Goal: Information Seeking & Learning: Learn about a topic

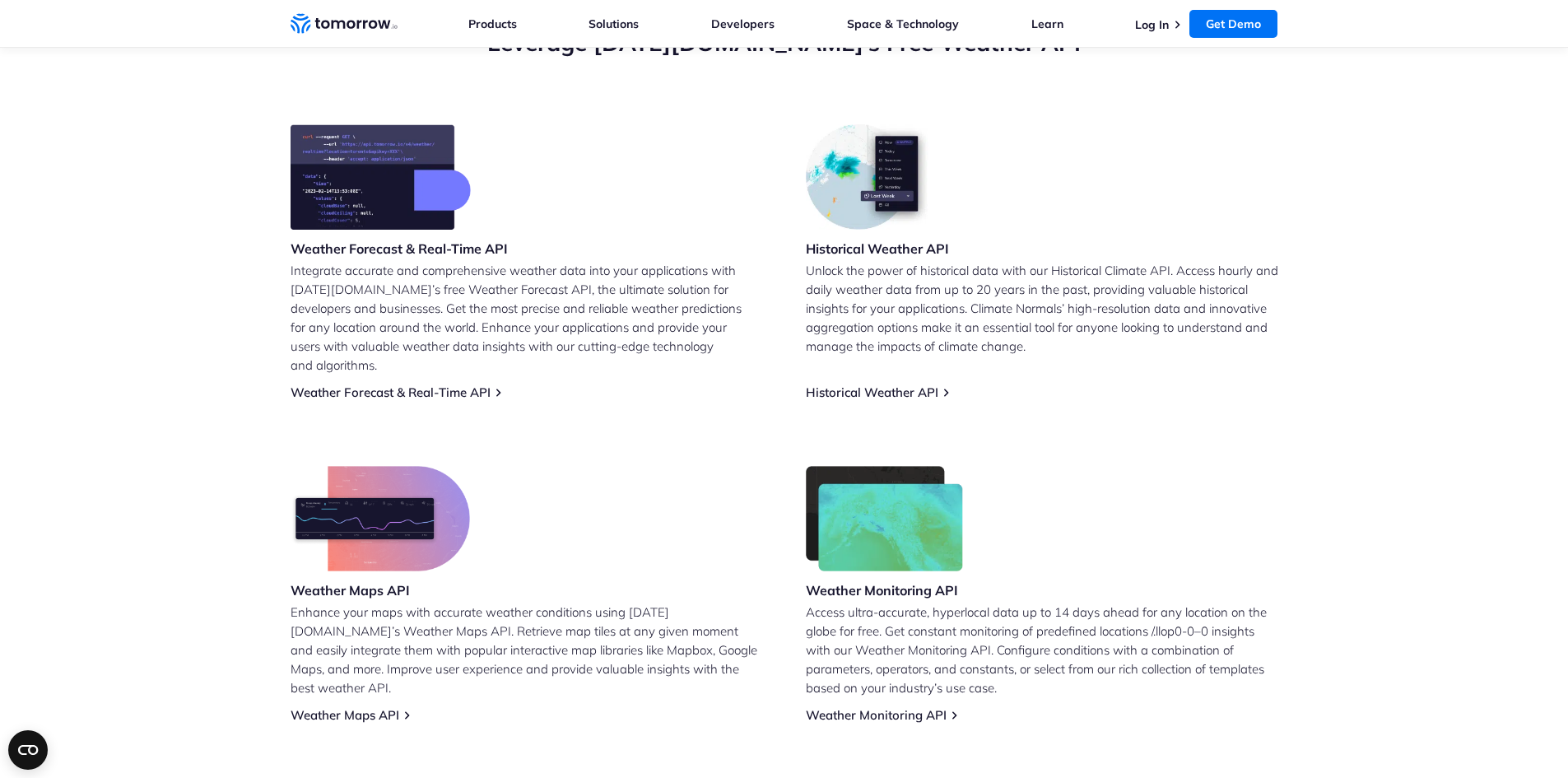
scroll to position [658, 0]
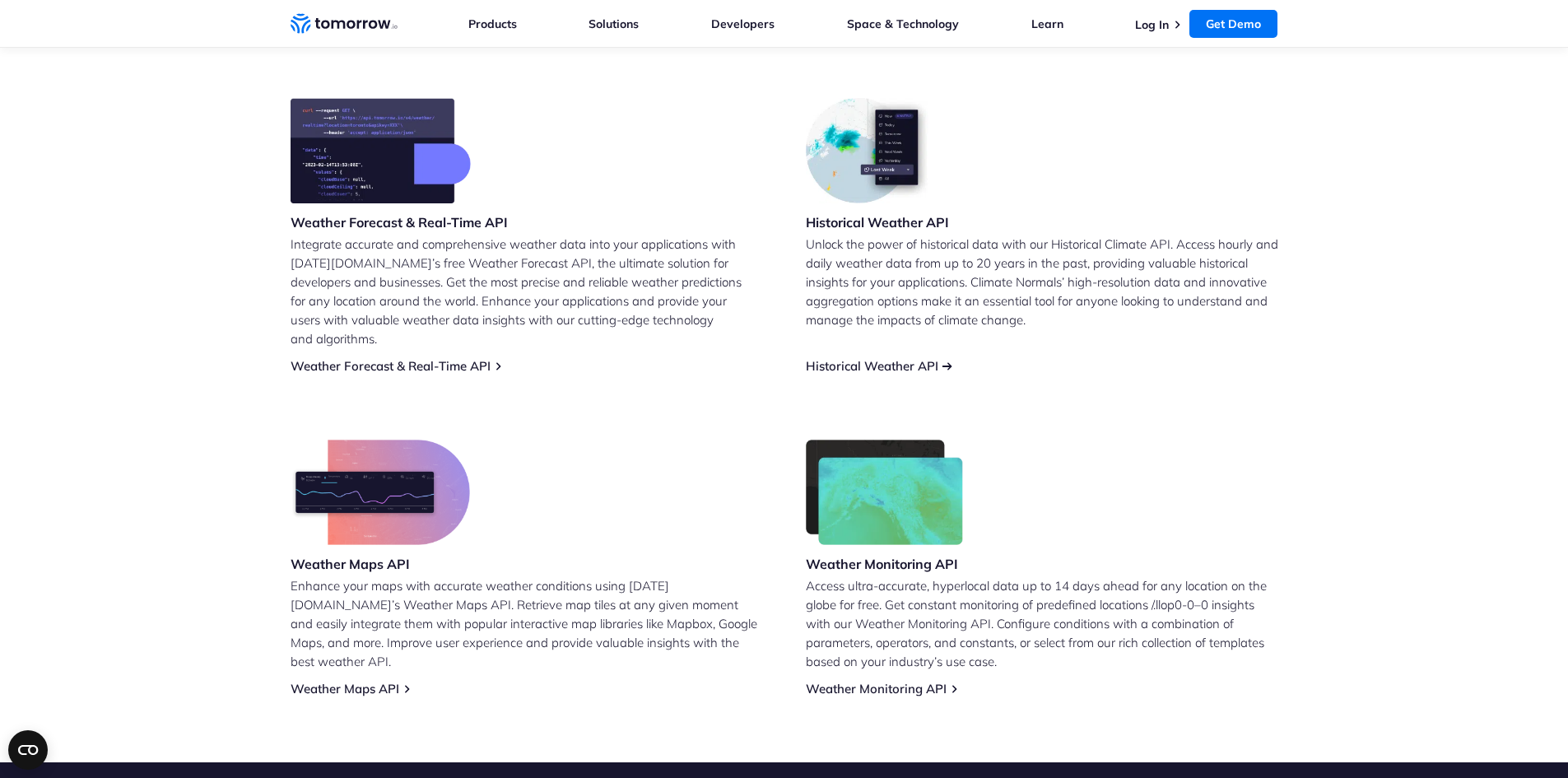
click at [911, 358] on link "Historical Weather API" at bounding box center [872, 366] width 132 height 16
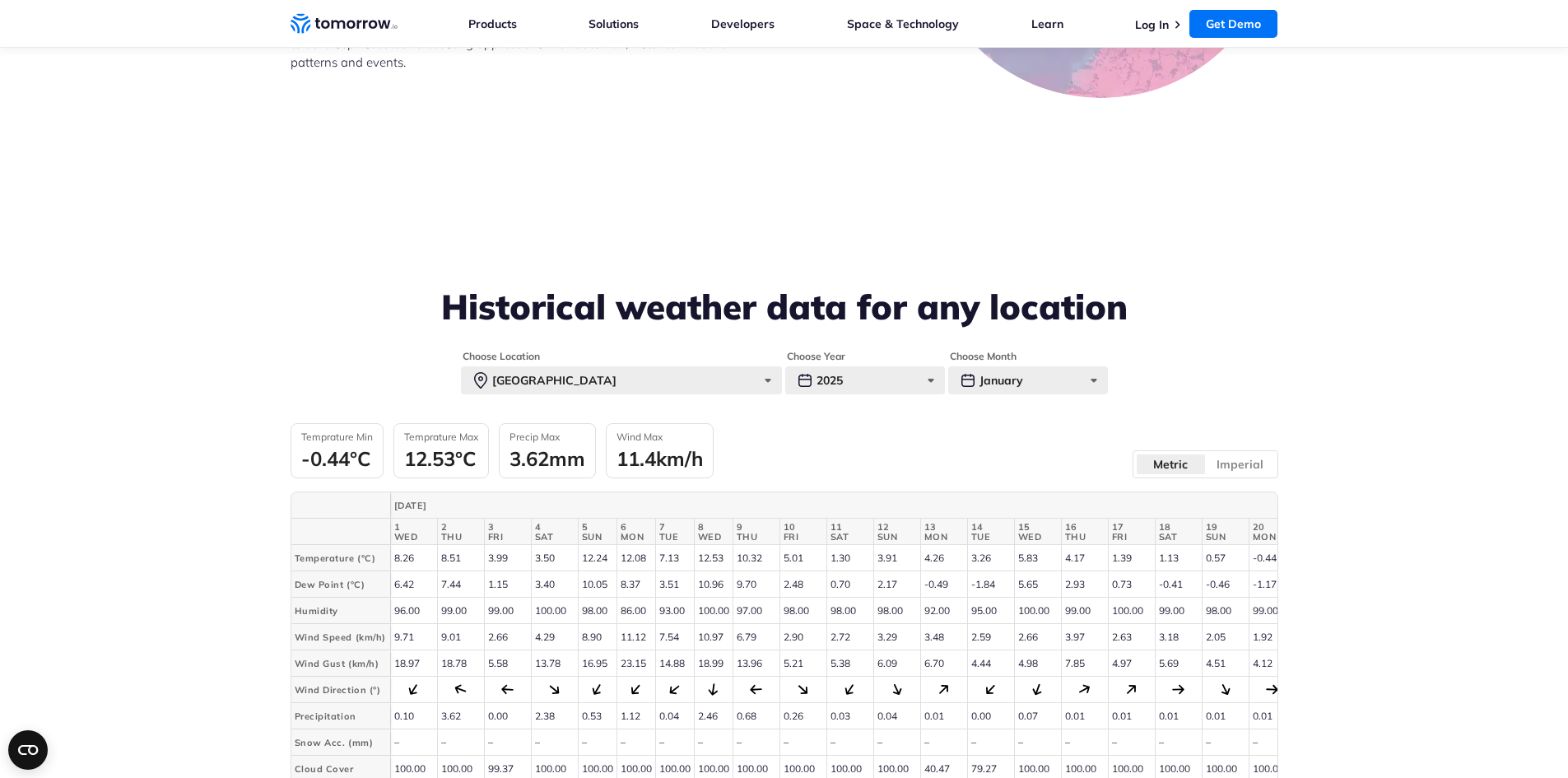
scroll to position [3538, 0]
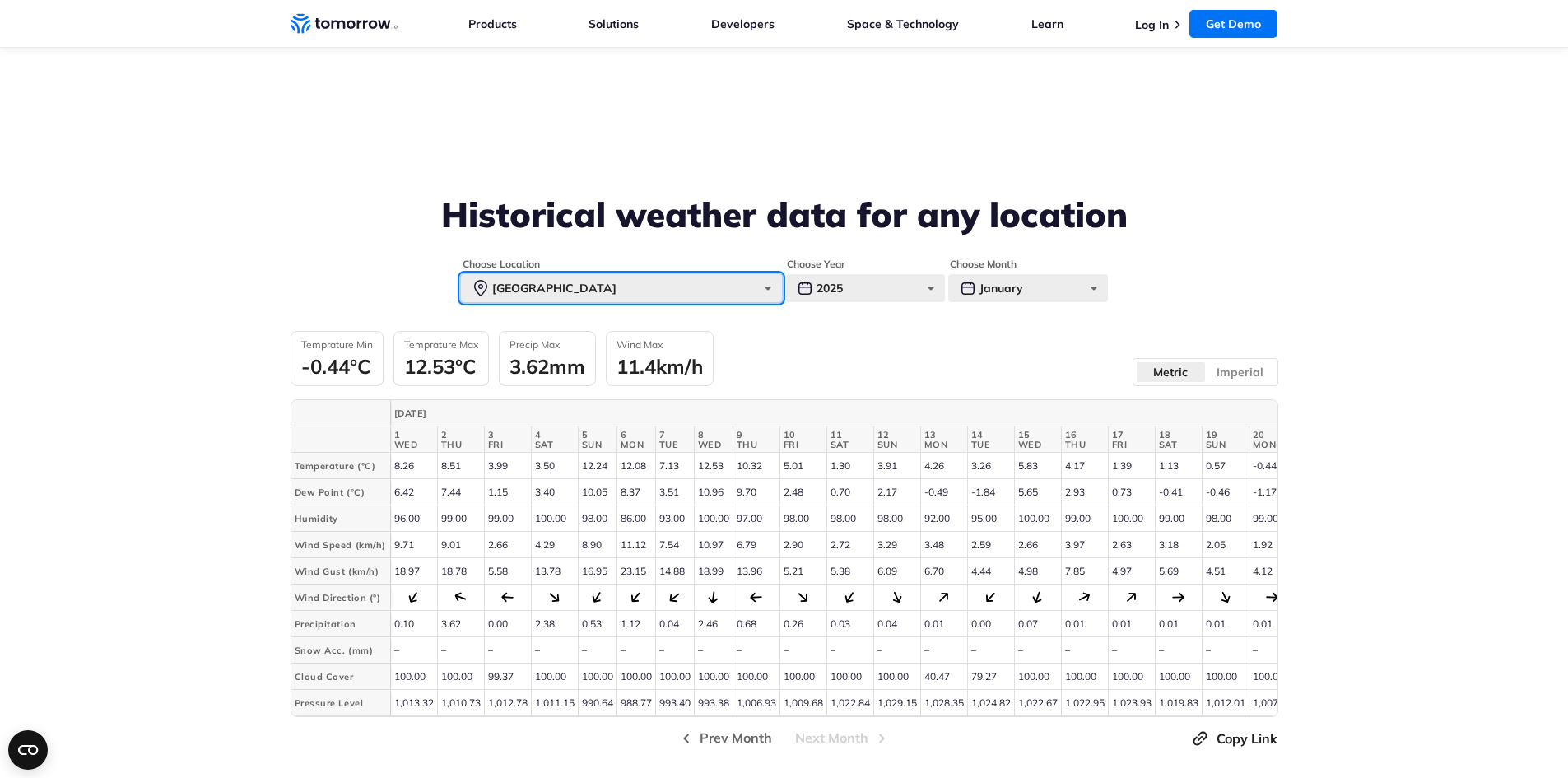
click at [698, 283] on div "[GEOGRAPHIC_DATA]" at bounding box center [621, 287] width 321 height 28
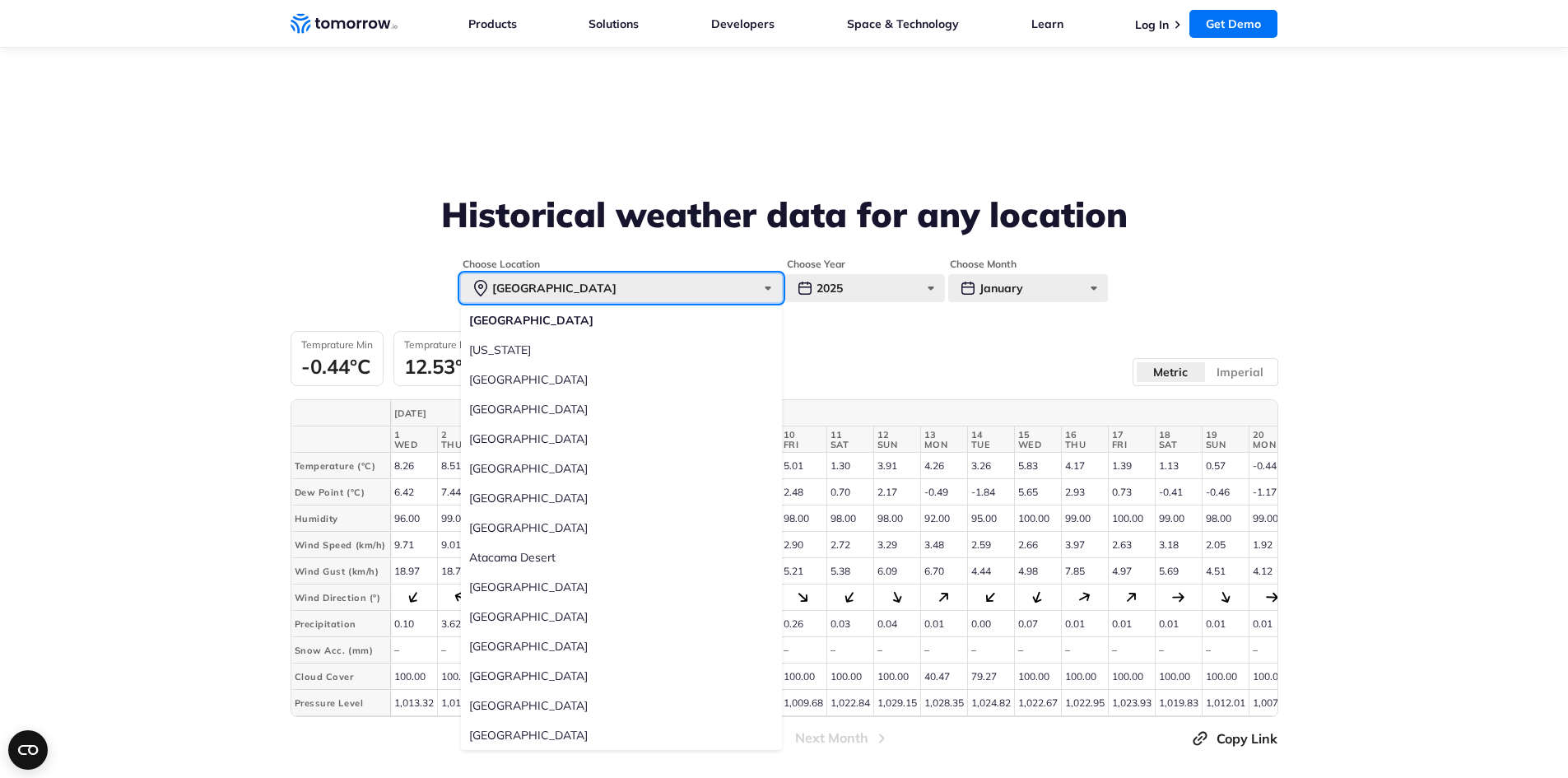
click at [653, 289] on div "[GEOGRAPHIC_DATA]" at bounding box center [621, 287] width 321 height 28
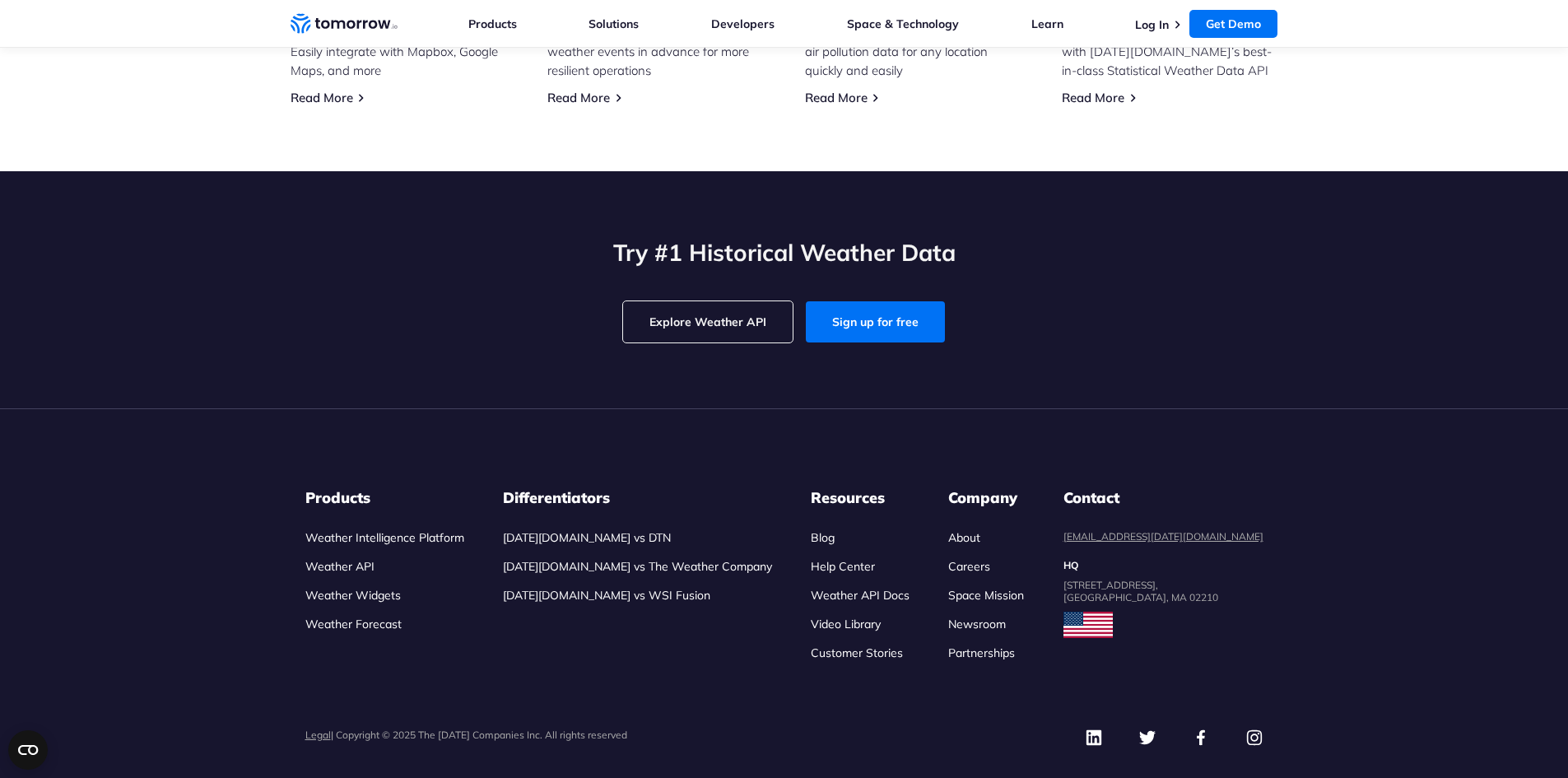
scroll to position [5173, 0]
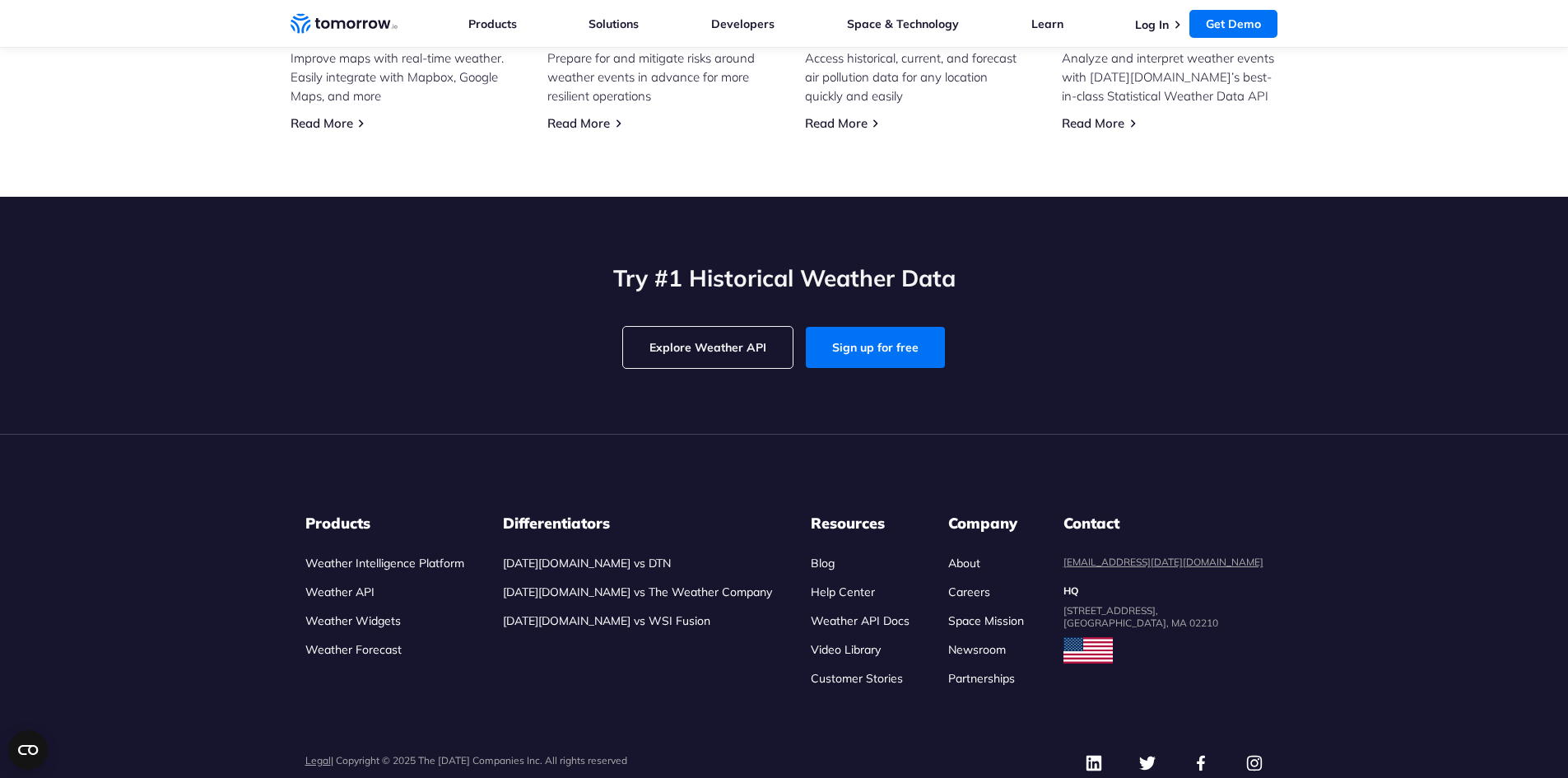
click at [333, 571] on link "Weather Intelligence Platform" at bounding box center [385, 562] width 159 height 15
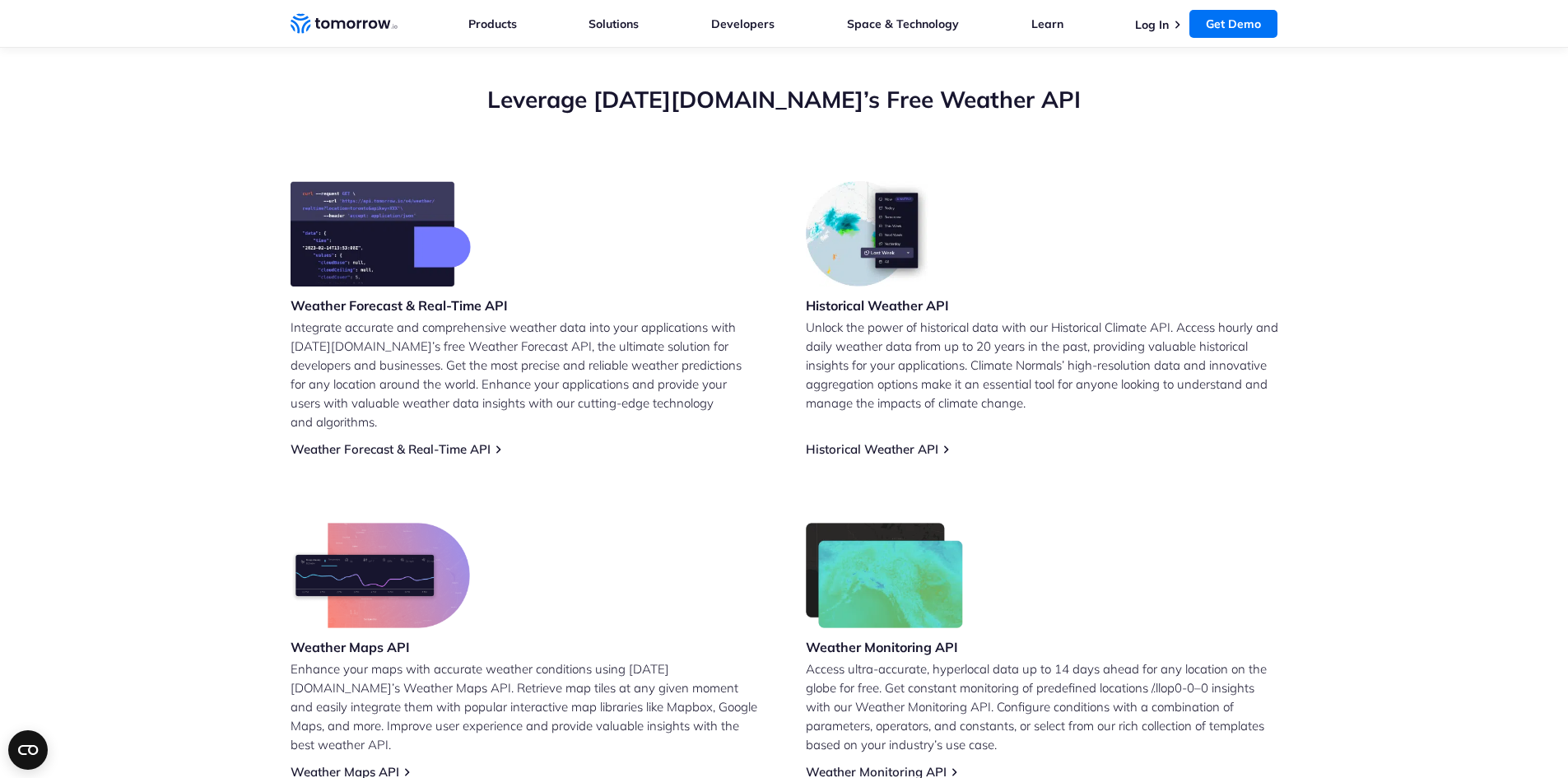
scroll to position [576, 0]
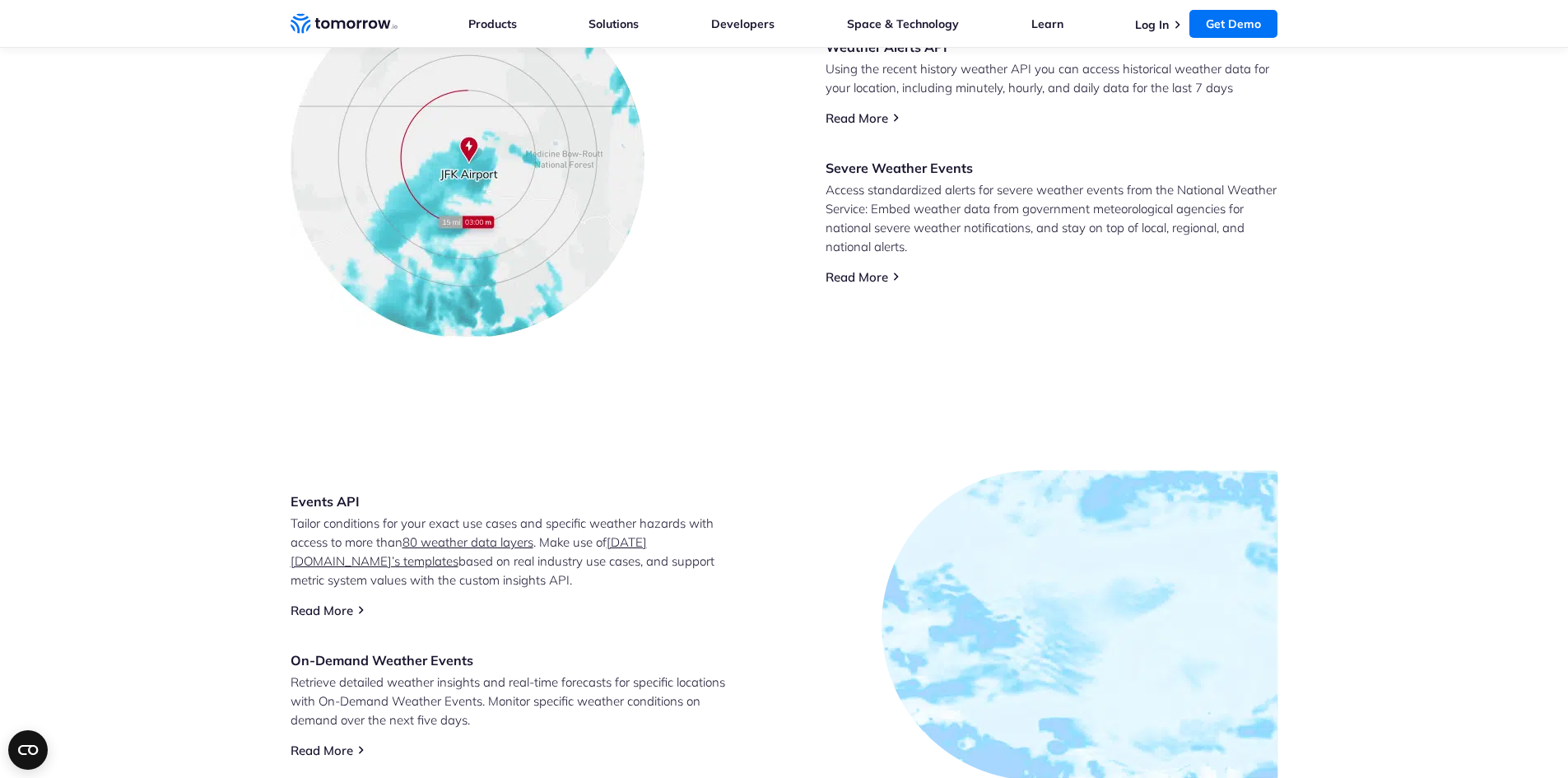
scroll to position [906, 0]
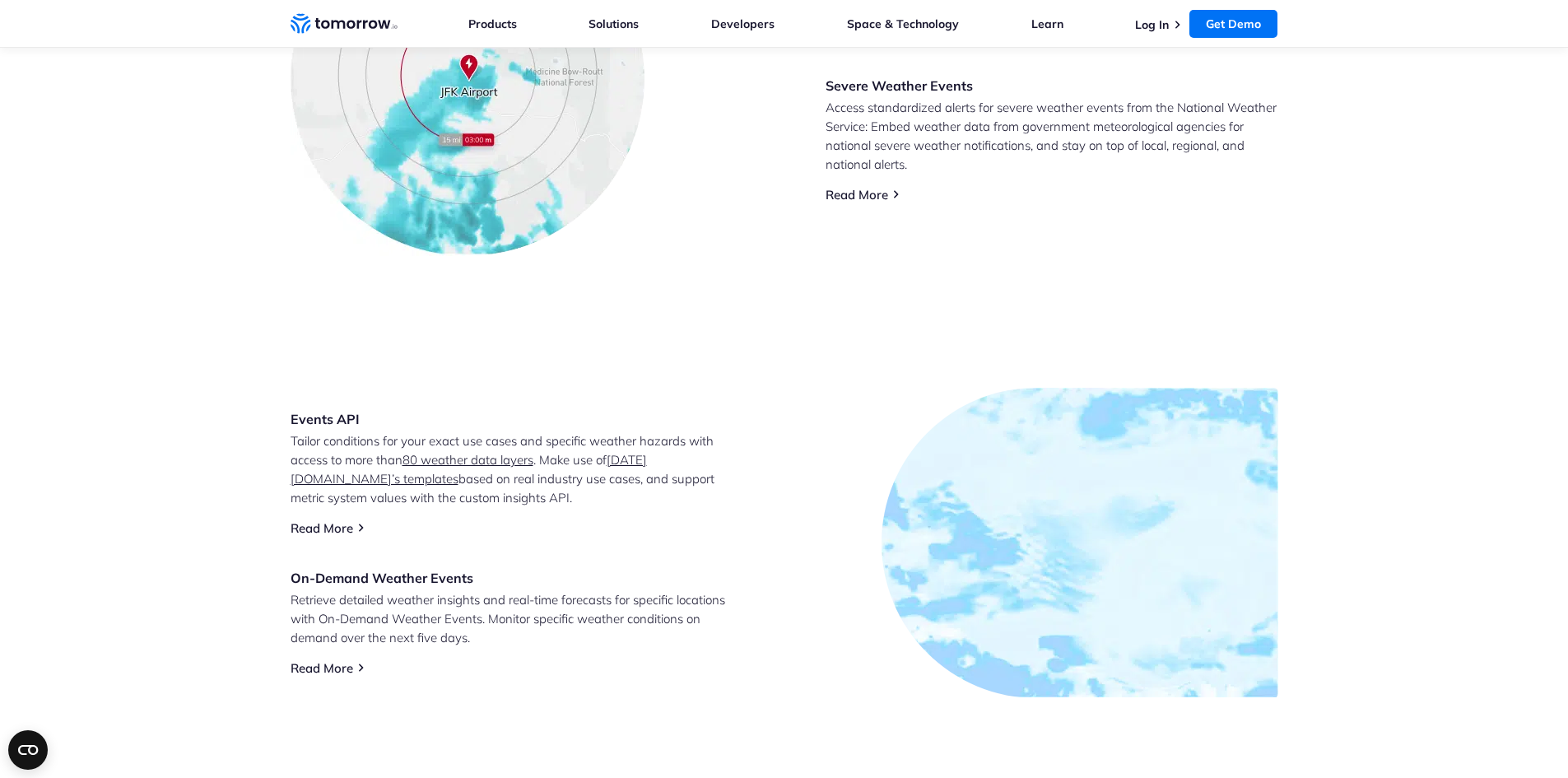
drag, startPoint x: 348, startPoint y: 522, endPoint x: 196, endPoint y: 506, distance: 152.8
click at [196, 506] on section "Events API Tailor conditions for your exact use cases and specific weather haza…" at bounding box center [784, 542] width 1568 height 442
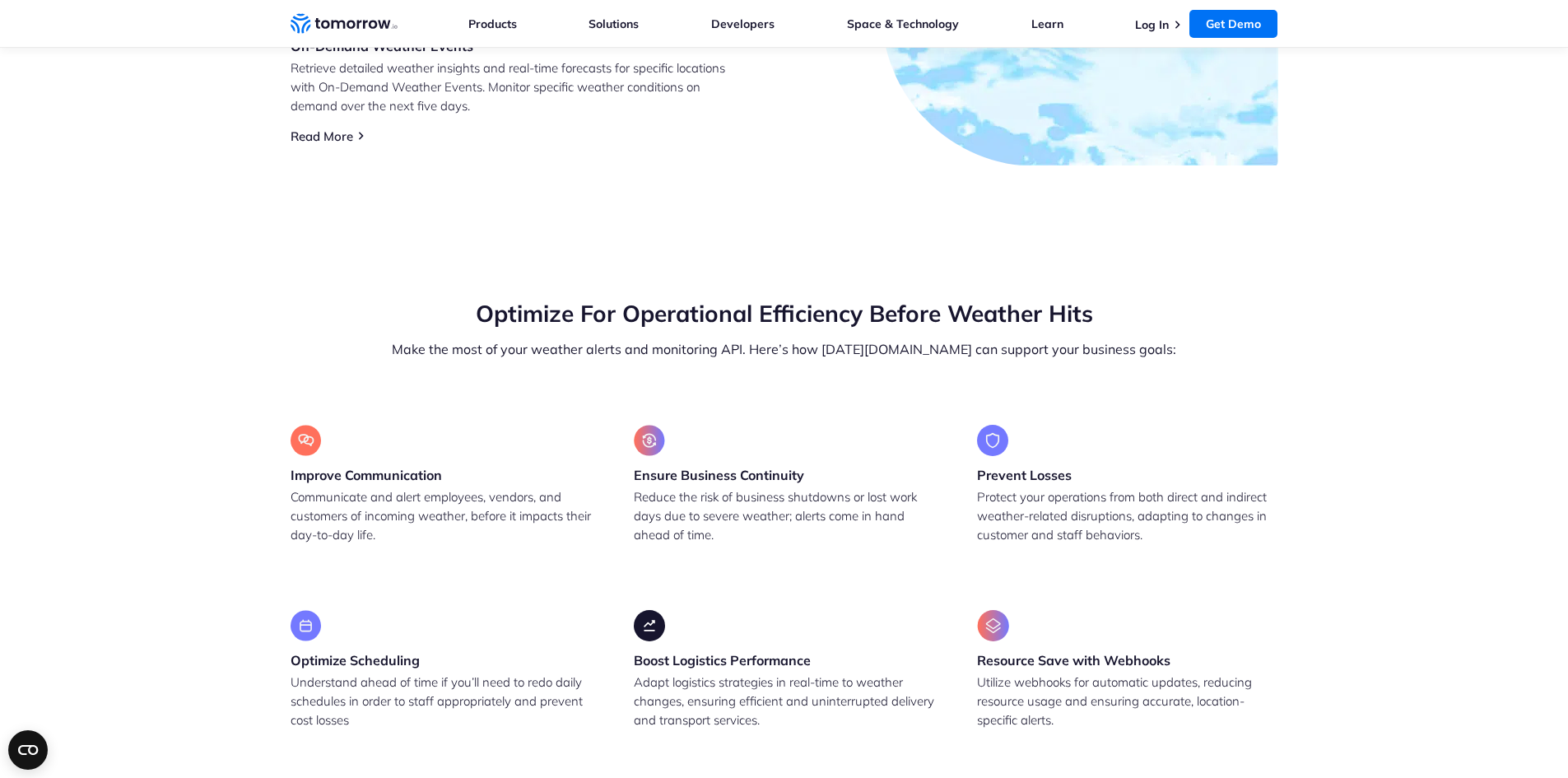
scroll to position [1564, 0]
